Goal: Navigation & Orientation: Find specific page/section

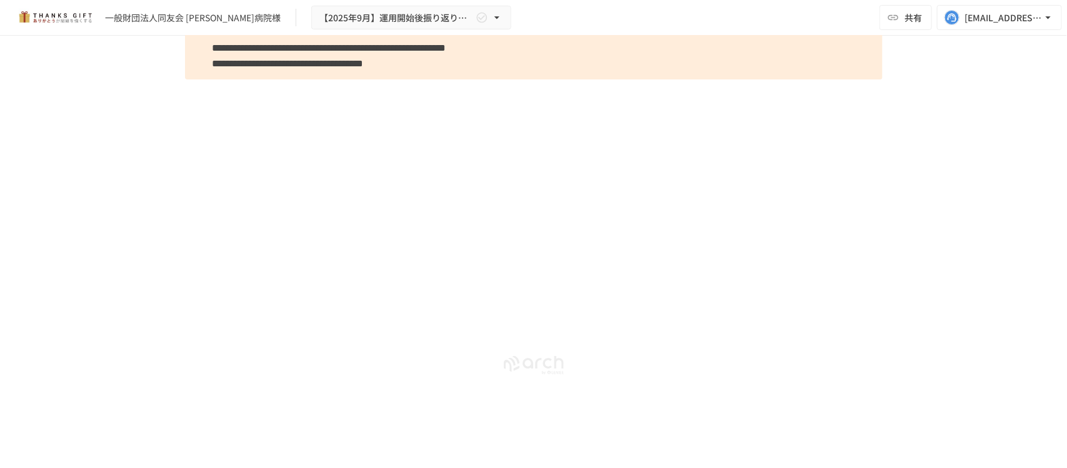
scroll to position [6121, 0]
